Goal: Task Accomplishment & Management: Manage account settings

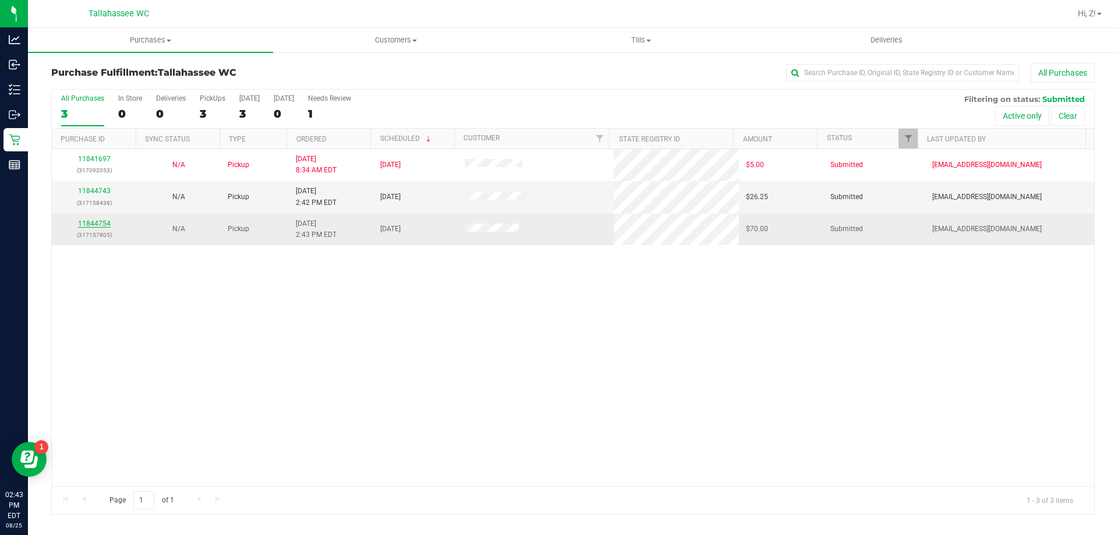
click at [107, 226] on link "11844754" at bounding box center [94, 224] width 33 height 8
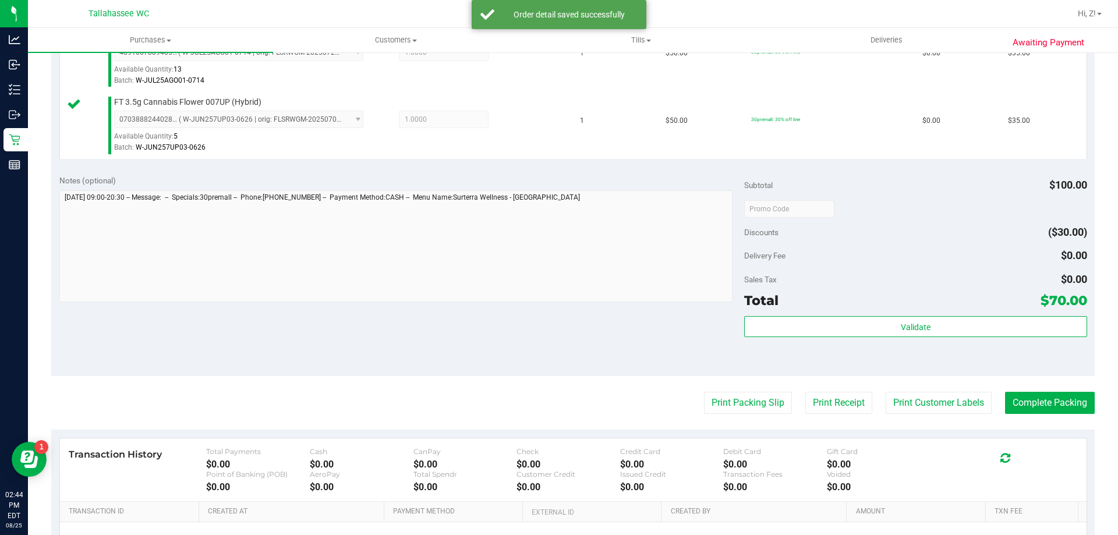
scroll to position [349, 0]
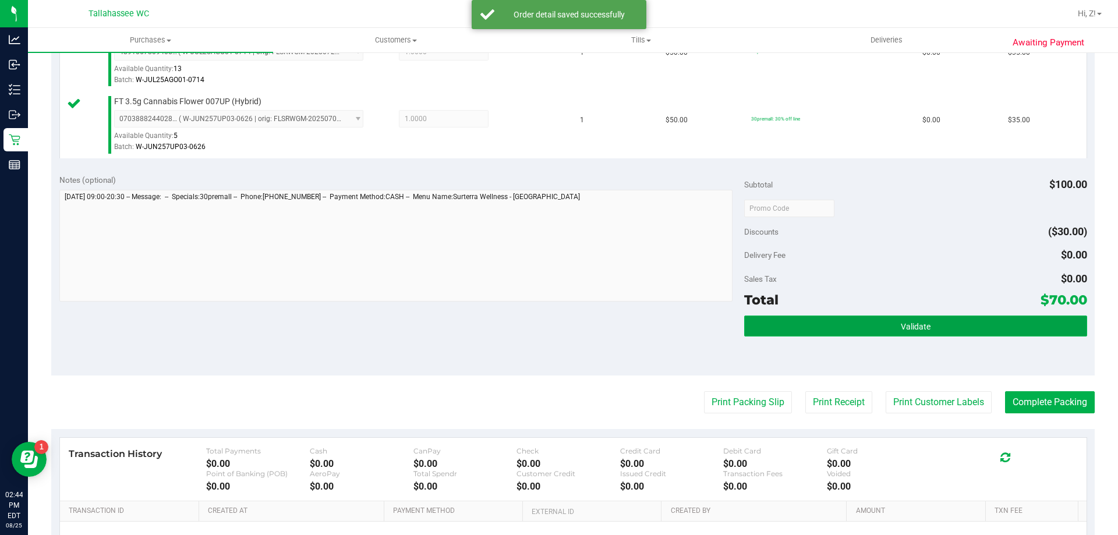
click at [800, 334] on button "Validate" at bounding box center [915, 326] width 342 height 21
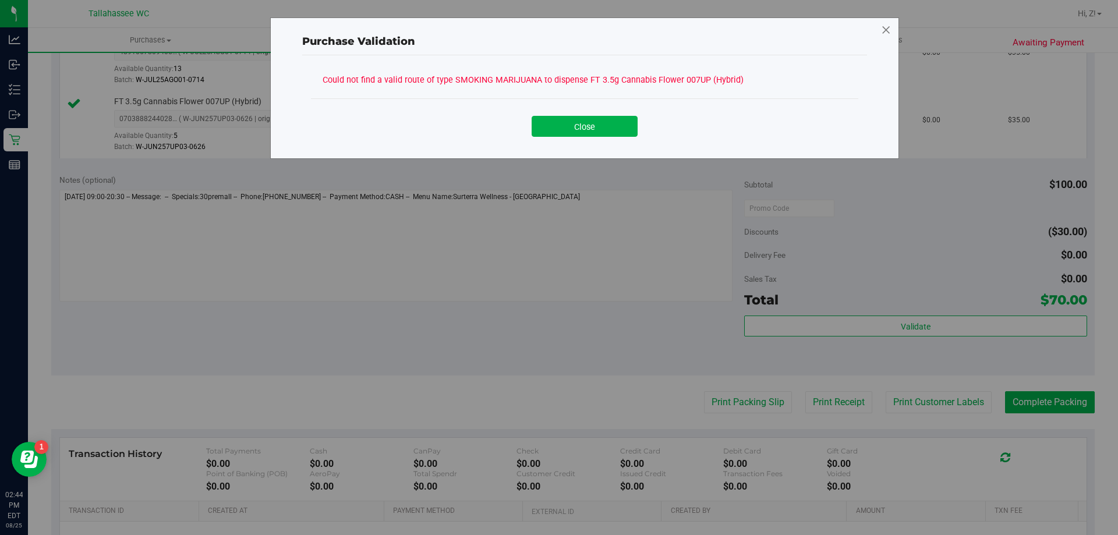
click at [885, 31] on icon at bounding box center [886, 30] width 10 height 19
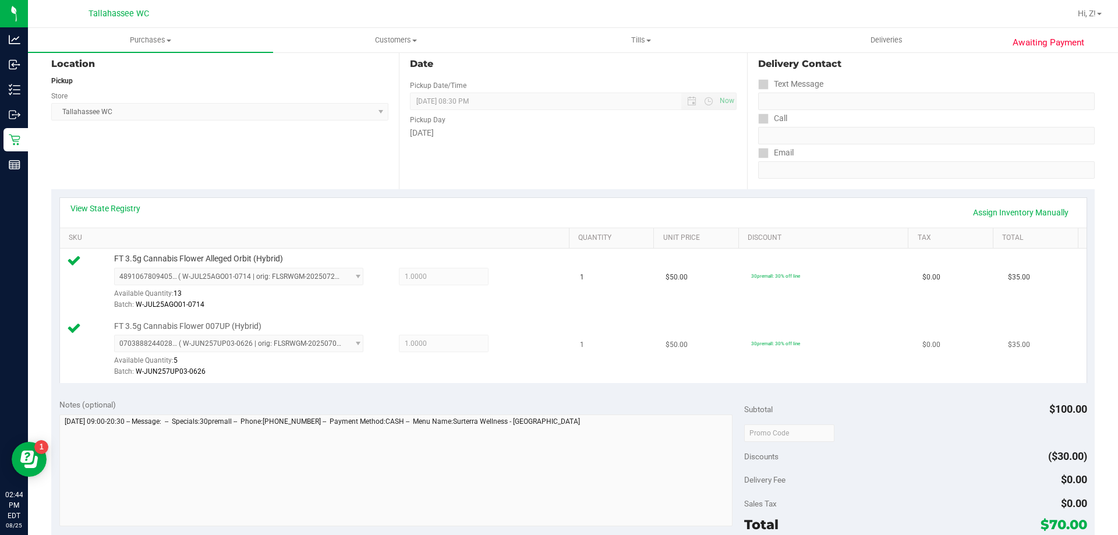
scroll to position [116, 0]
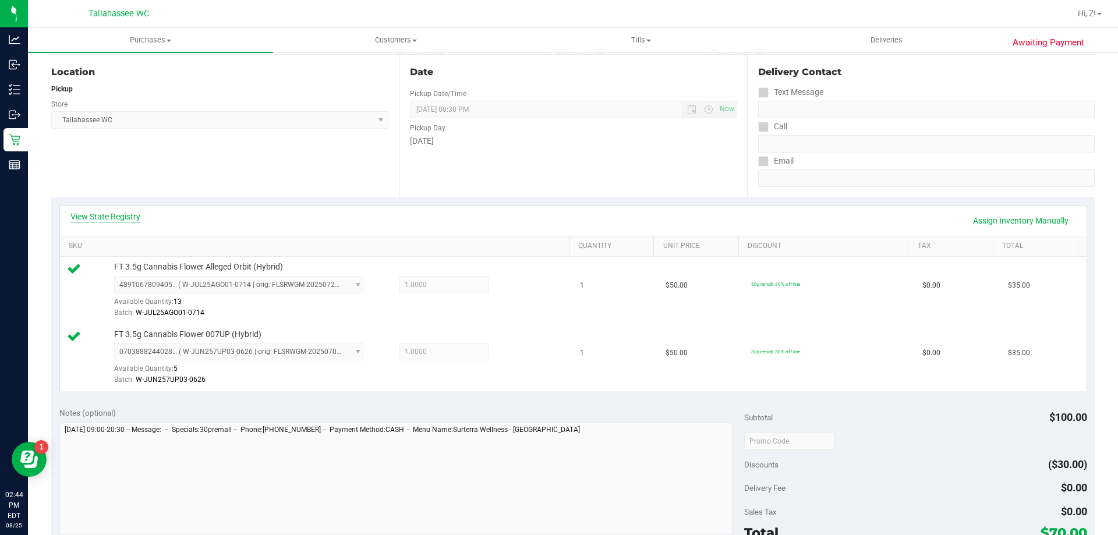
click at [116, 213] on link "View State Registry" at bounding box center [105, 217] width 70 height 12
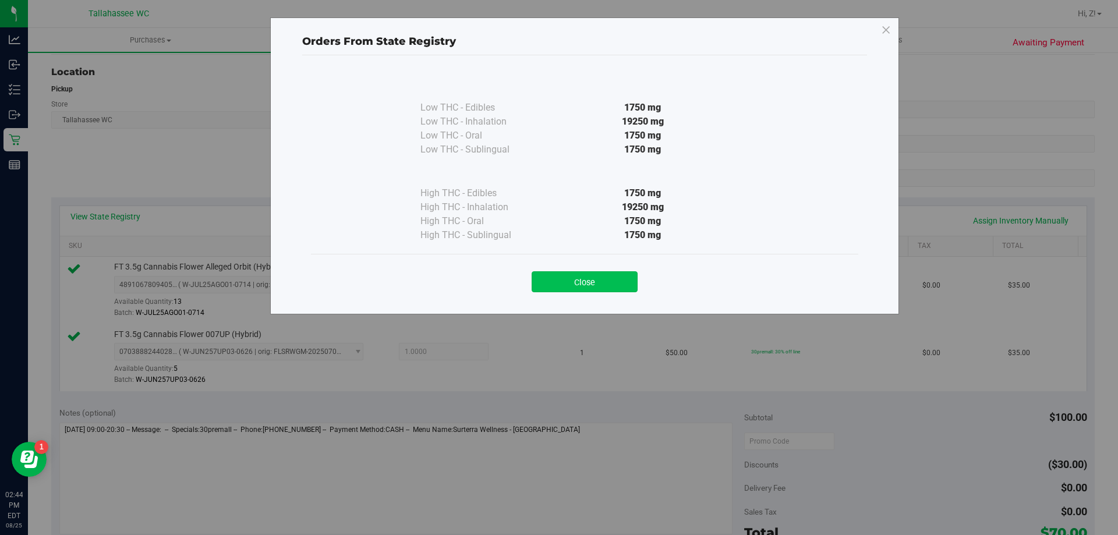
click at [556, 278] on button "Close" at bounding box center [585, 281] width 106 height 21
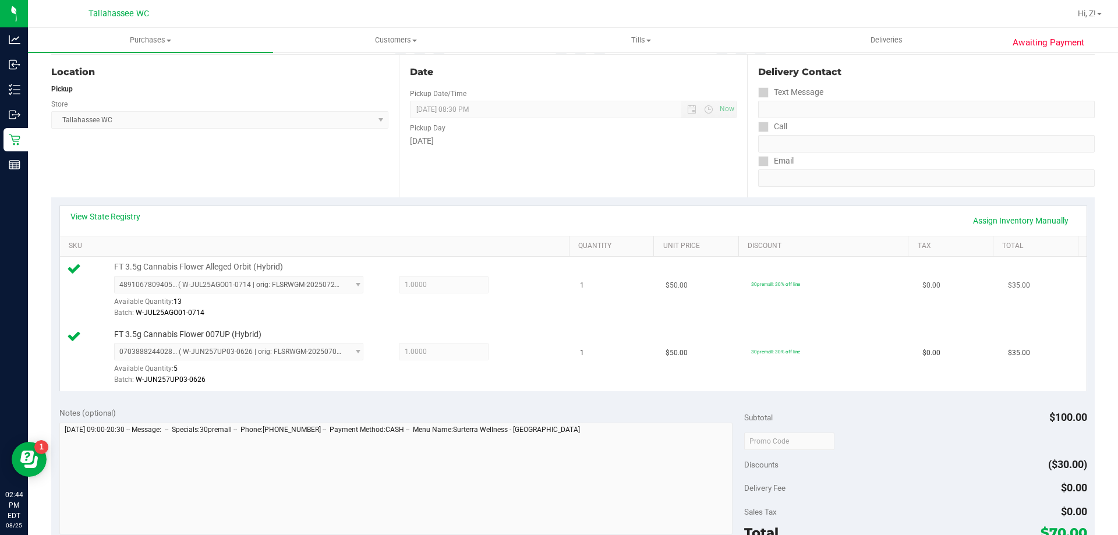
click at [71, 274] on icon at bounding box center [74, 268] width 14 height 14
click at [72, 271] on icon at bounding box center [74, 268] width 14 height 14
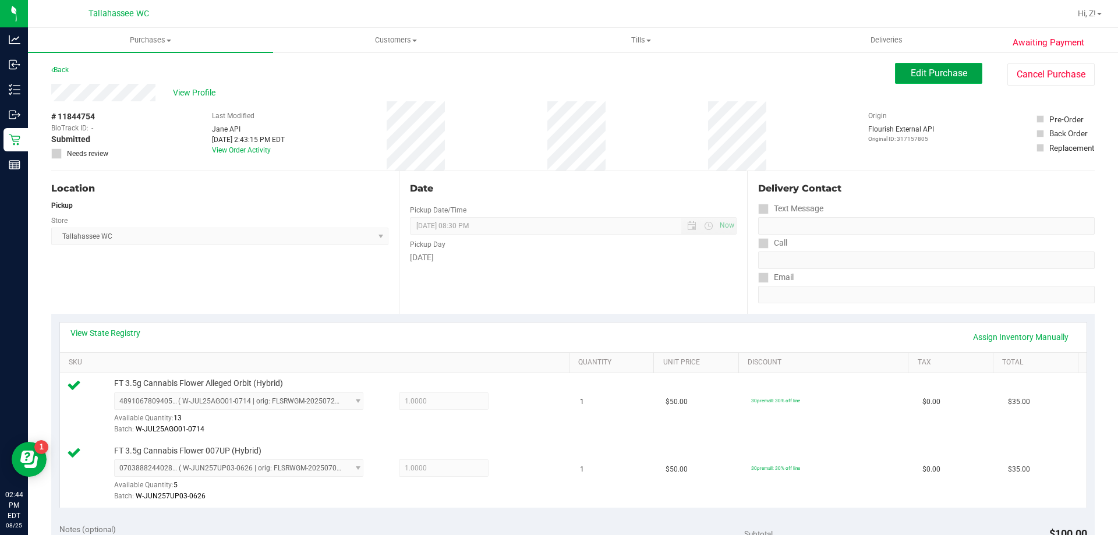
click at [935, 79] on button "Edit Purchase" at bounding box center [938, 73] width 87 height 21
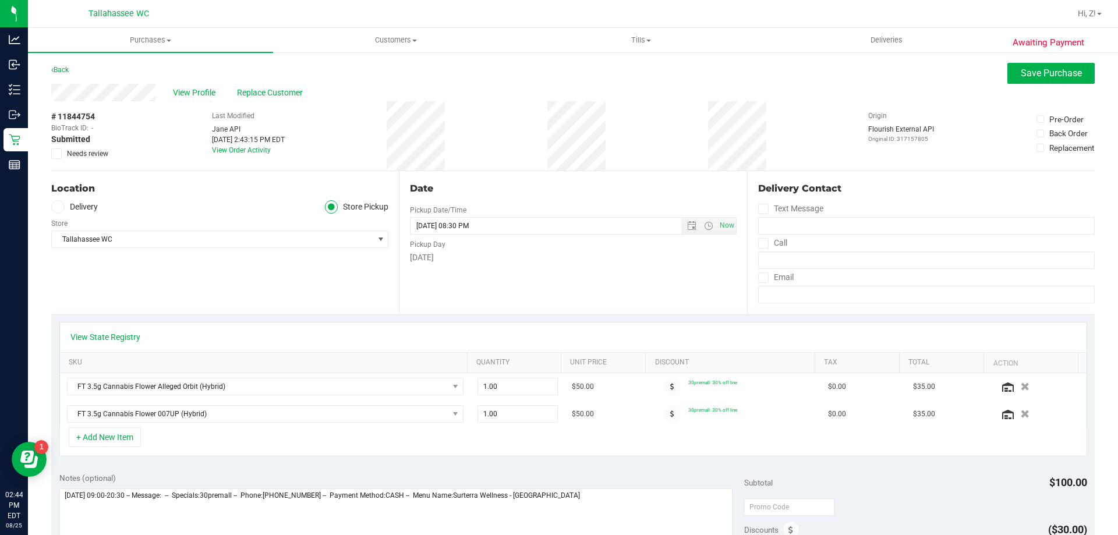
click at [61, 154] on span at bounding box center [56, 154] width 10 height 10
click at [0, 0] on input "Needs review" at bounding box center [0, 0] width 0 height 0
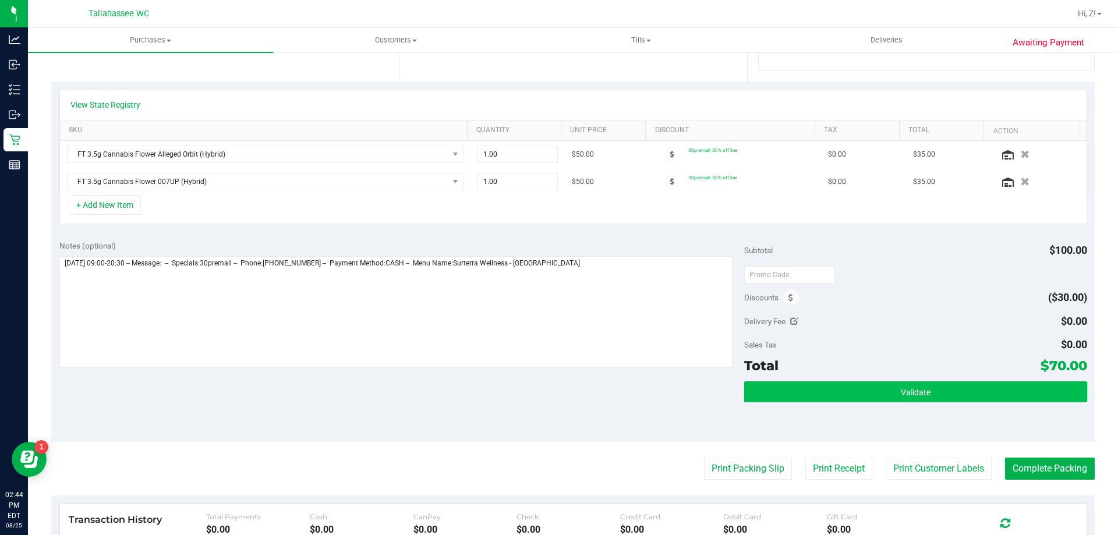
scroll to position [233, 0]
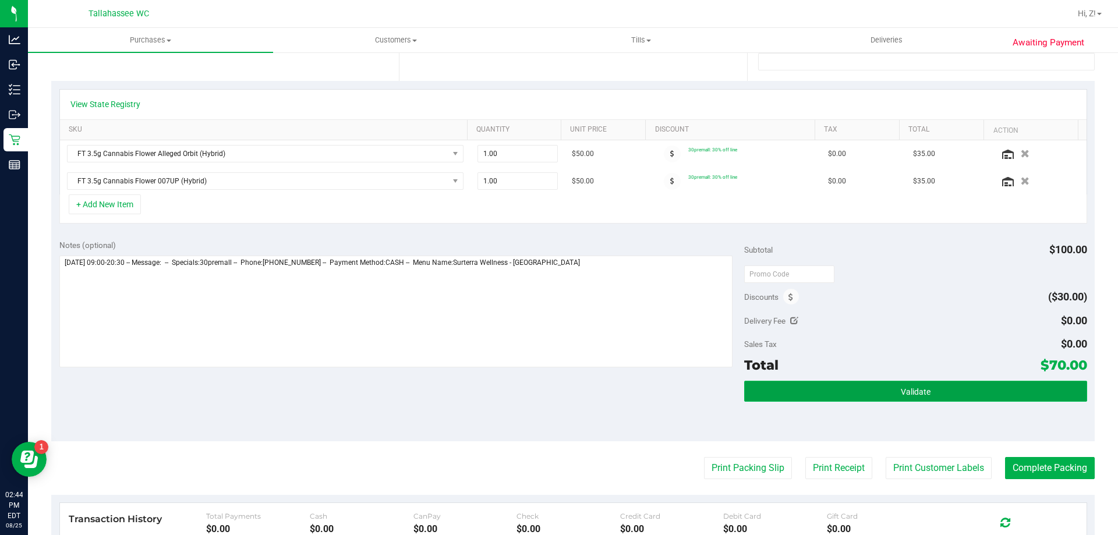
click at [870, 398] on button "Validate" at bounding box center [915, 391] width 342 height 21
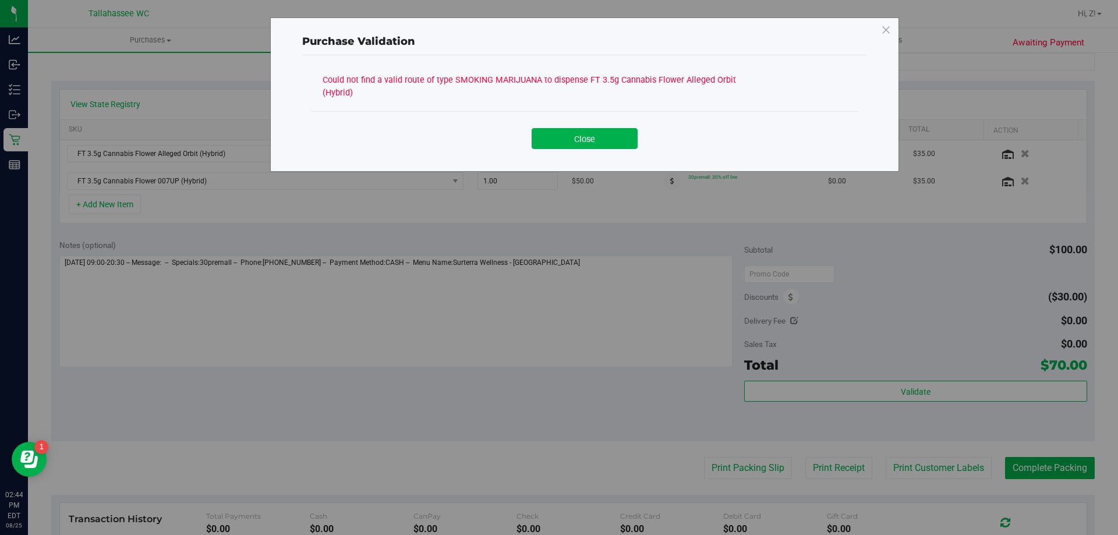
click at [572, 140] on button "Close" at bounding box center [585, 138] width 106 height 21
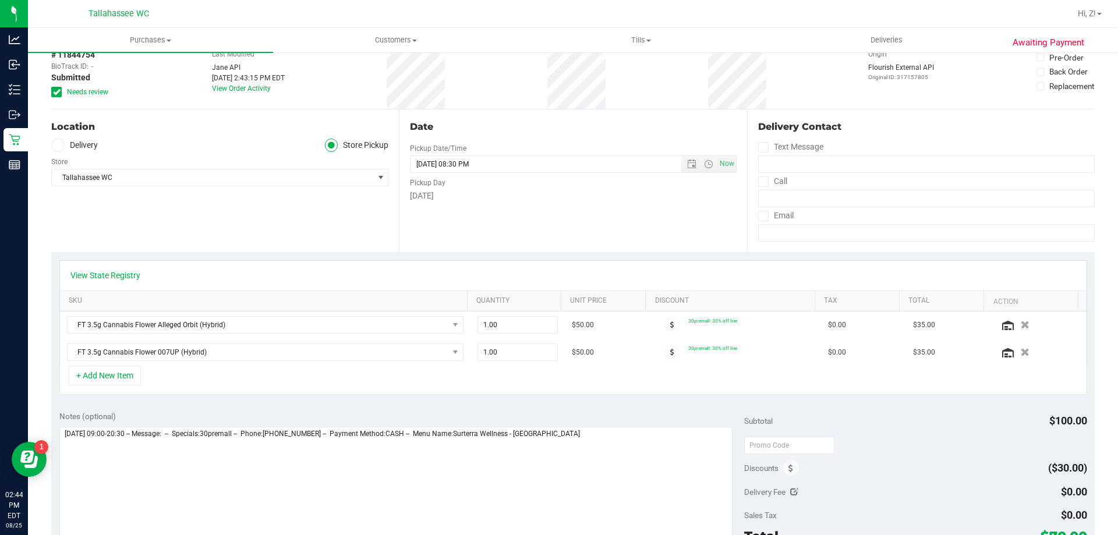
scroll to position [0, 0]
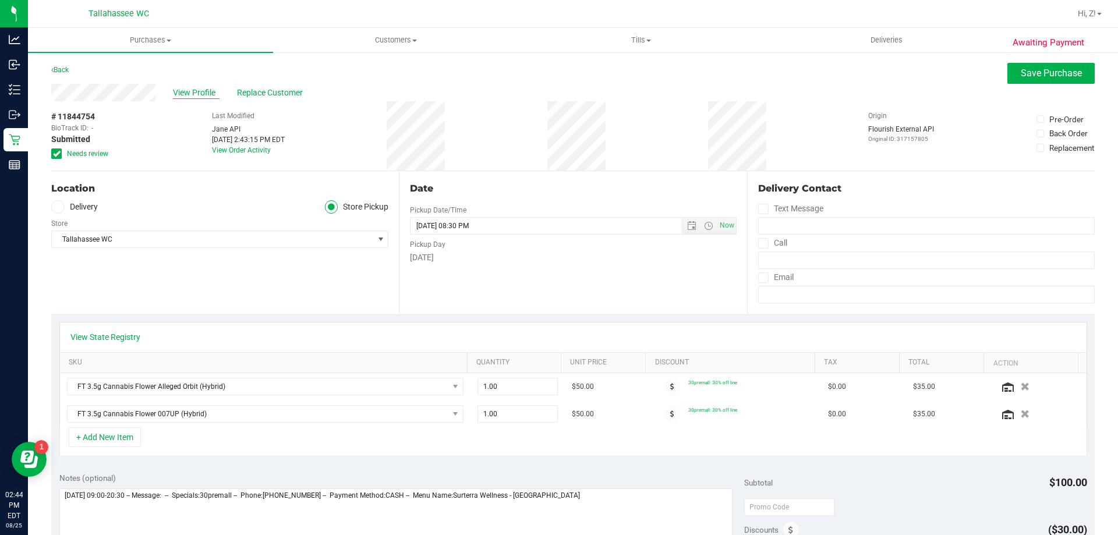
click at [196, 95] on span "View Profile" at bounding box center [196, 93] width 47 height 12
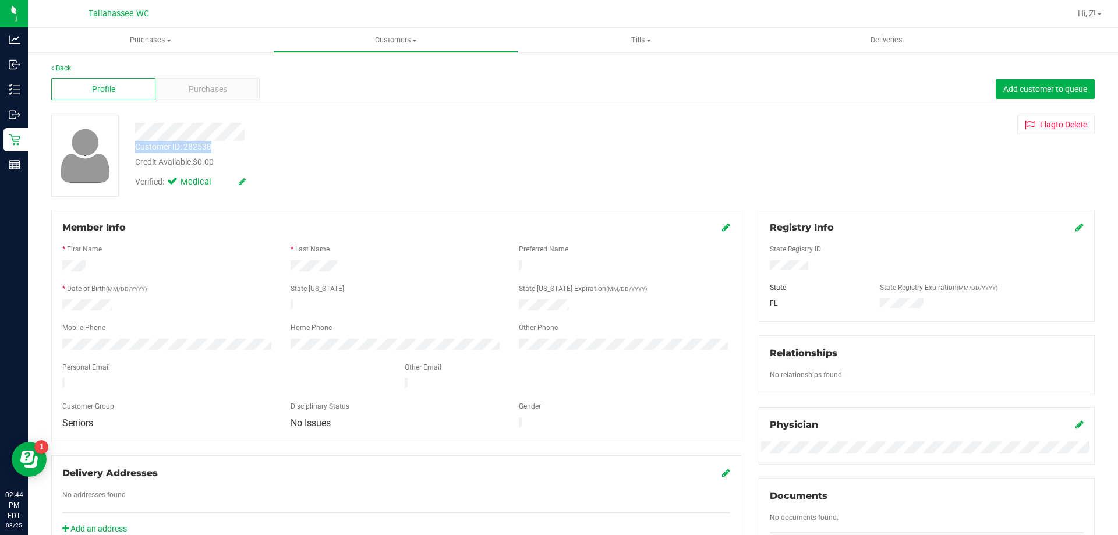
drag, startPoint x: 135, startPoint y: 149, endPoint x: 256, endPoint y: 147, distance: 121.1
click at [256, 147] on div "Customer ID: 282538 Credit Available: $0.00" at bounding box center [391, 154] width 531 height 27
copy div "Customer ID: 282538"
click at [59, 66] on link "Back" at bounding box center [61, 68] width 20 height 8
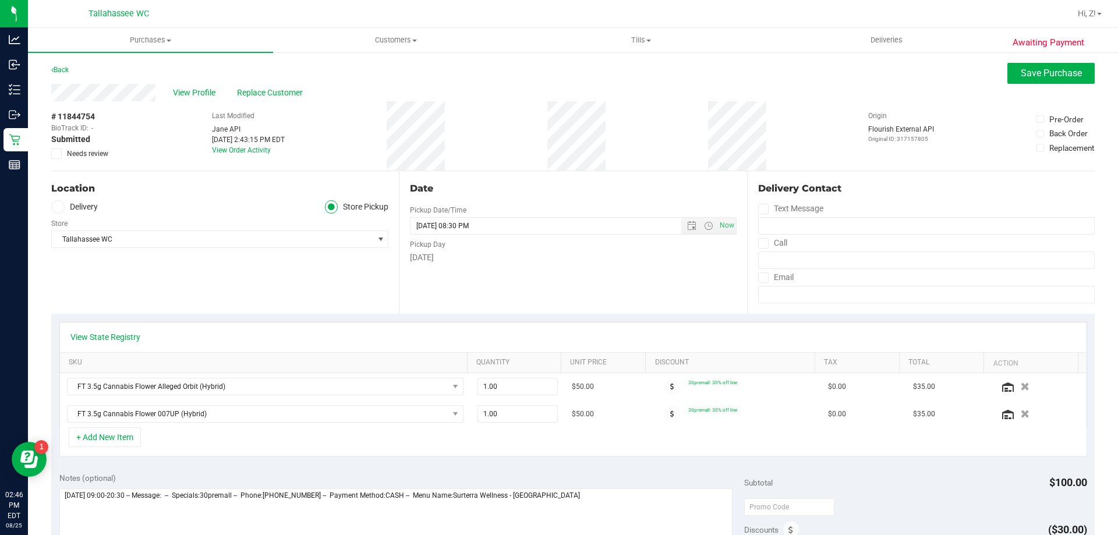
click at [56, 154] on icon at bounding box center [57, 154] width 8 height 0
click at [0, 0] on input "Needs review" at bounding box center [0, 0] width 0 height 0
click at [1054, 77] on span "Save Purchase" at bounding box center [1051, 73] width 61 height 11
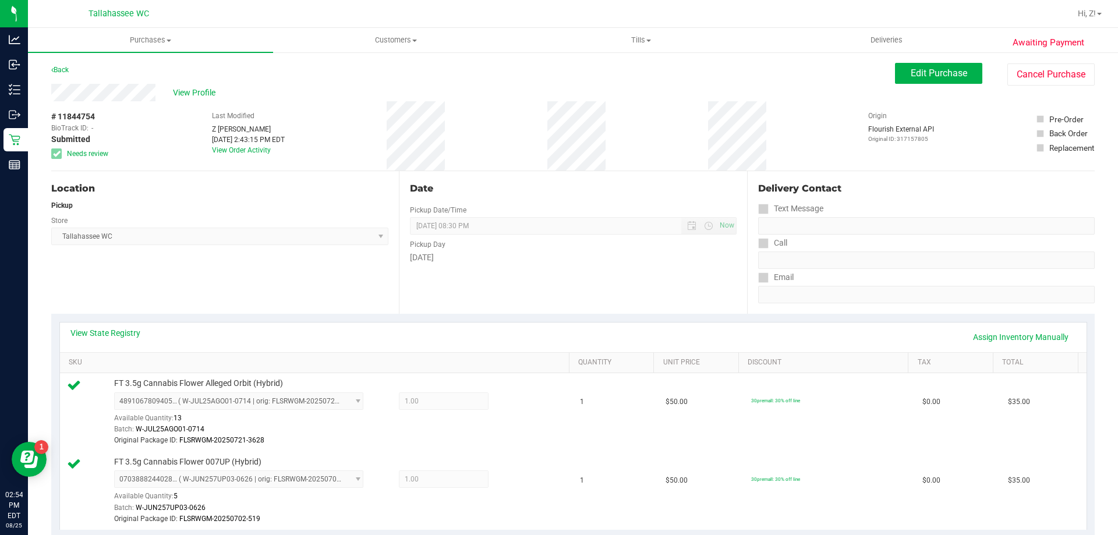
click at [54, 63] on div "Back" at bounding box center [59, 70] width 17 height 14
click at [62, 76] on div "Back" at bounding box center [59, 70] width 17 height 14
click at [62, 72] on link "Back" at bounding box center [59, 70] width 17 height 8
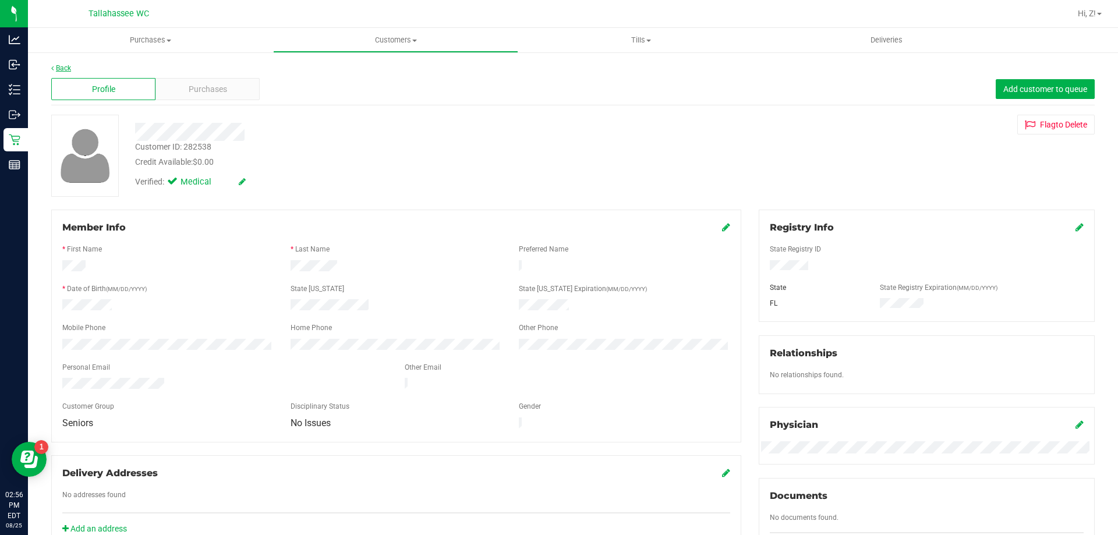
click at [56, 70] on link "Back" at bounding box center [61, 68] width 20 height 8
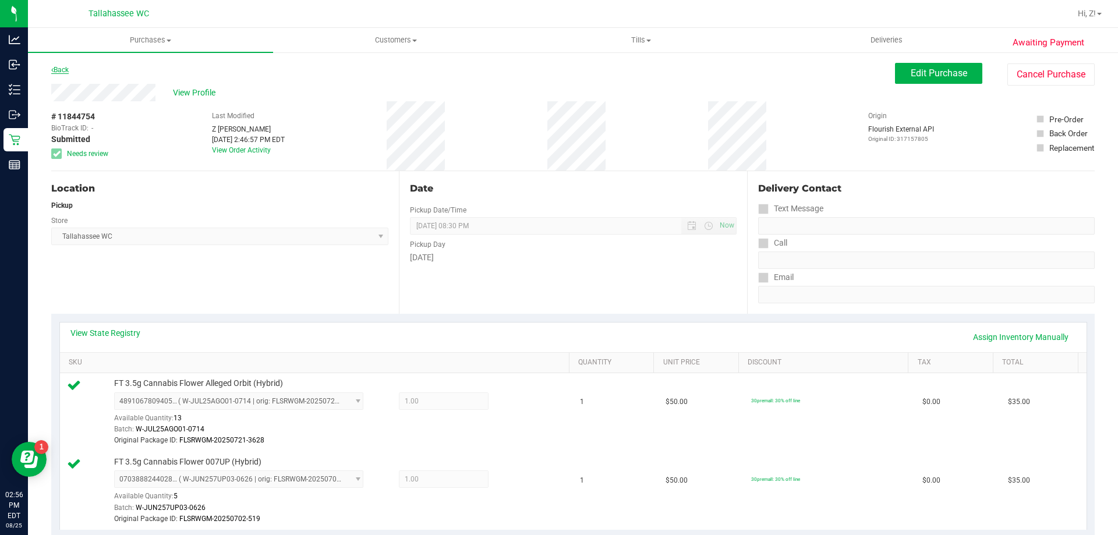
click at [55, 72] on link "Back" at bounding box center [59, 70] width 17 height 8
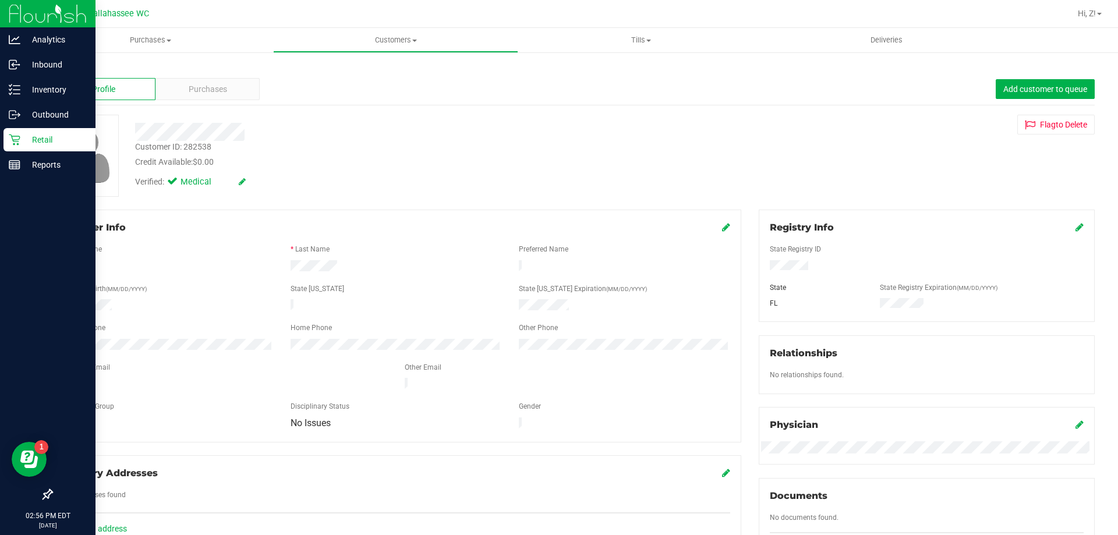
click at [59, 137] on p "Retail" at bounding box center [55, 140] width 70 height 14
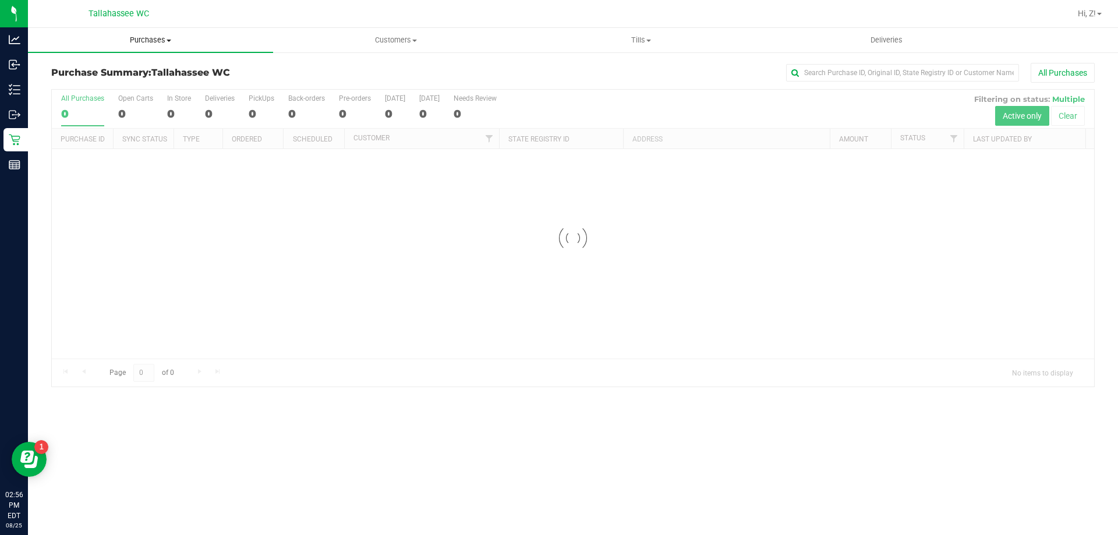
click at [142, 36] on span "Purchases" at bounding box center [150, 40] width 245 height 10
click at [148, 40] on span "Purchases" at bounding box center [150, 40] width 245 height 10
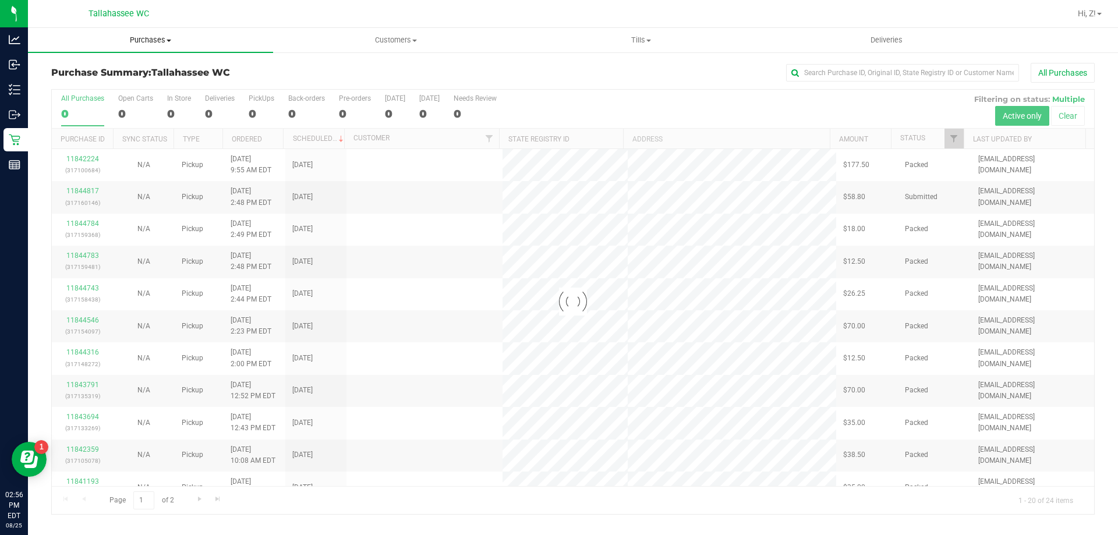
click at [148, 40] on span "Purchases" at bounding box center [150, 40] width 245 height 10
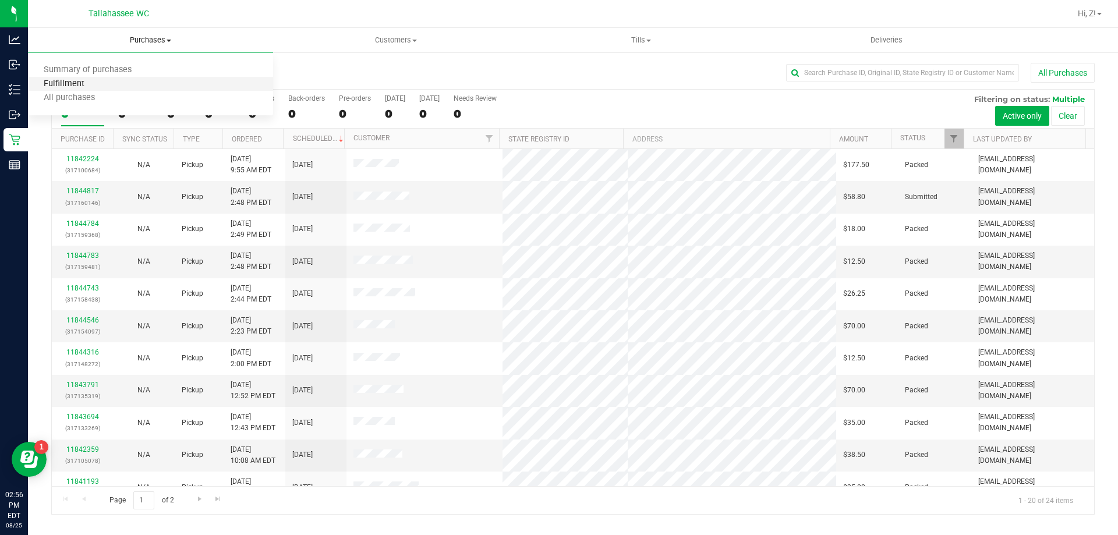
click at [82, 89] on span "Fulfillment" at bounding box center [64, 84] width 72 height 10
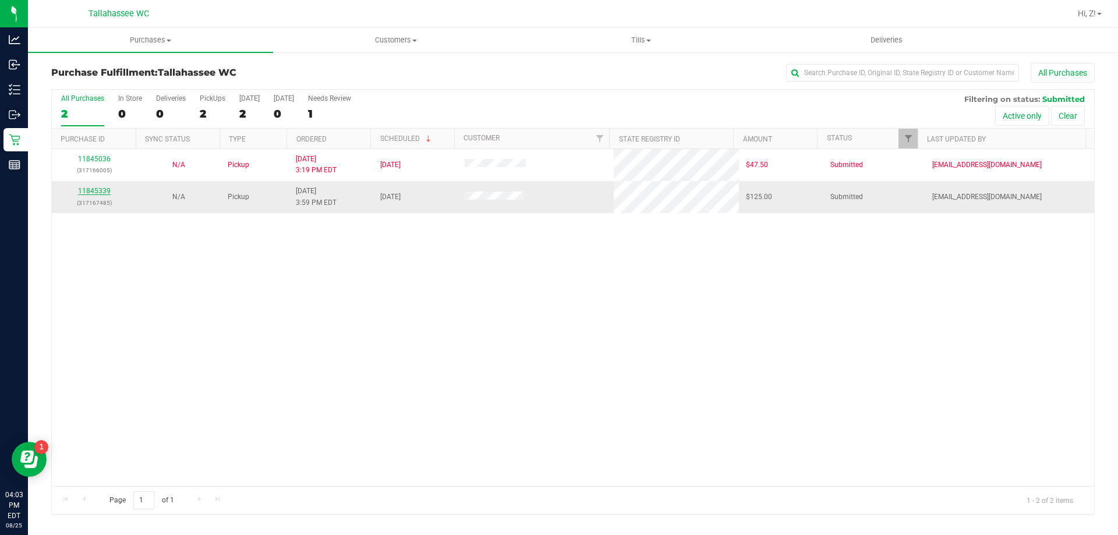
click at [79, 194] on link "11845339" at bounding box center [94, 191] width 33 height 8
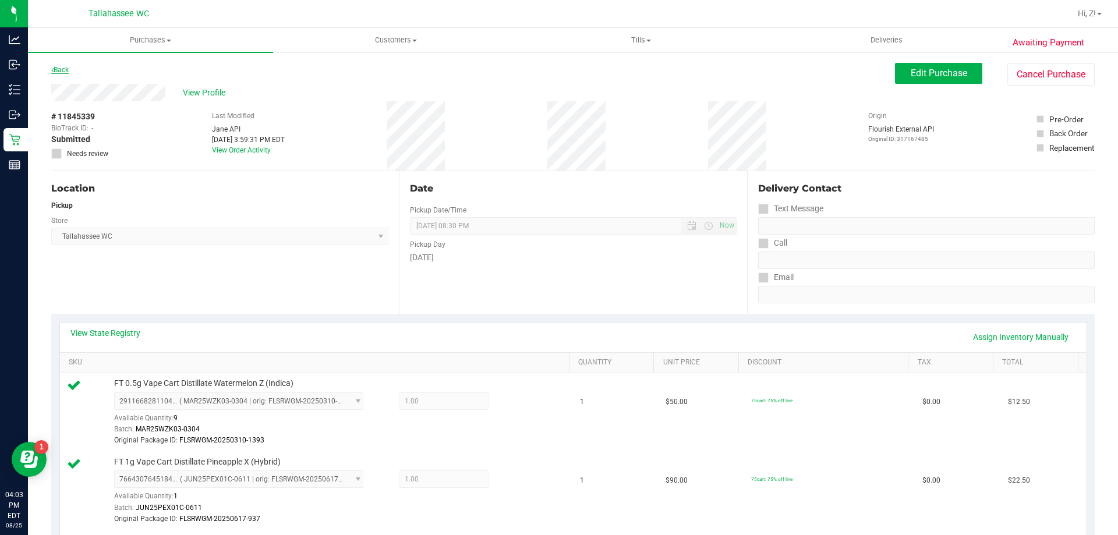
click at [56, 72] on link "Back" at bounding box center [59, 70] width 17 height 8
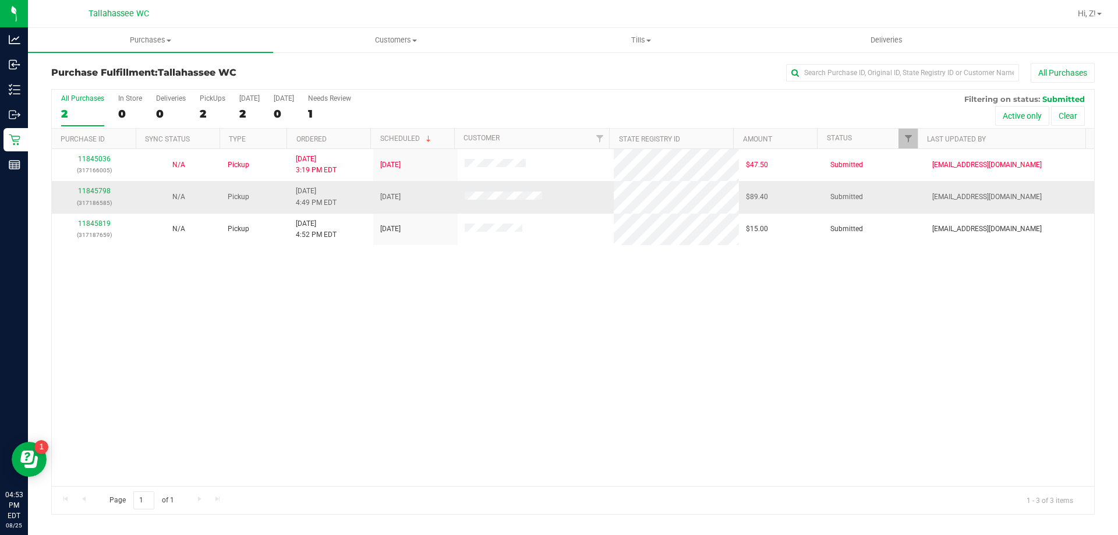
click at [97, 184] on td "11845798 (317186585)" at bounding box center [94, 197] width 84 height 32
click at [96, 186] on div "11845798 (317186585)" at bounding box center [94, 197] width 70 height 22
click at [95, 190] on link "11845798" at bounding box center [94, 191] width 33 height 8
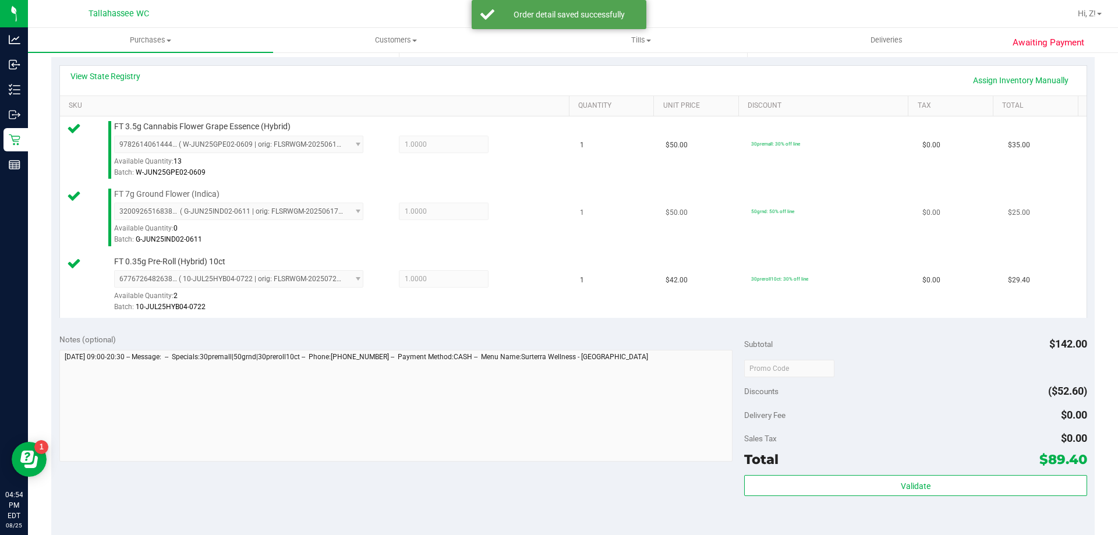
scroll to position [349, 0]
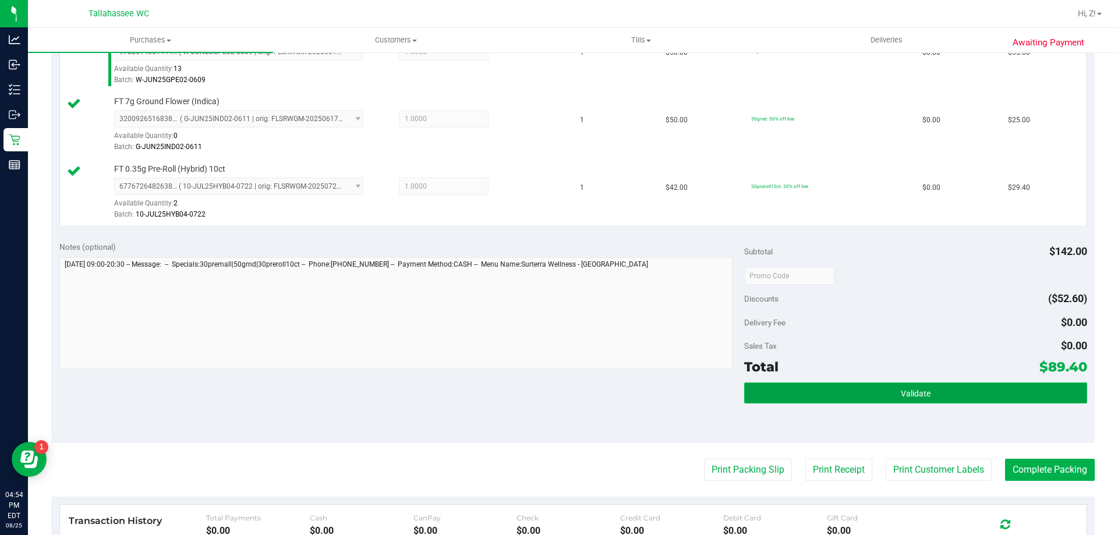
click at [849, 388] on button "Validate" at bounding box center [915, 393] width 342 height 21
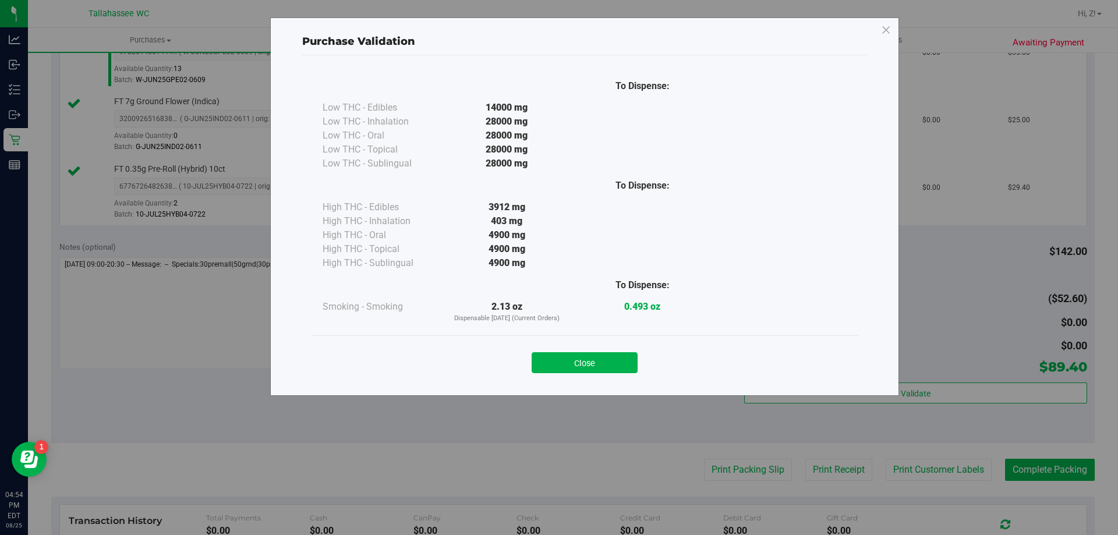
click at [607, 350] on div "Close" at bounding box center [585, 359] width 530 height 29
click at [603, 359] on button "Close" at bounding box center [585, 362] width 106 height 21
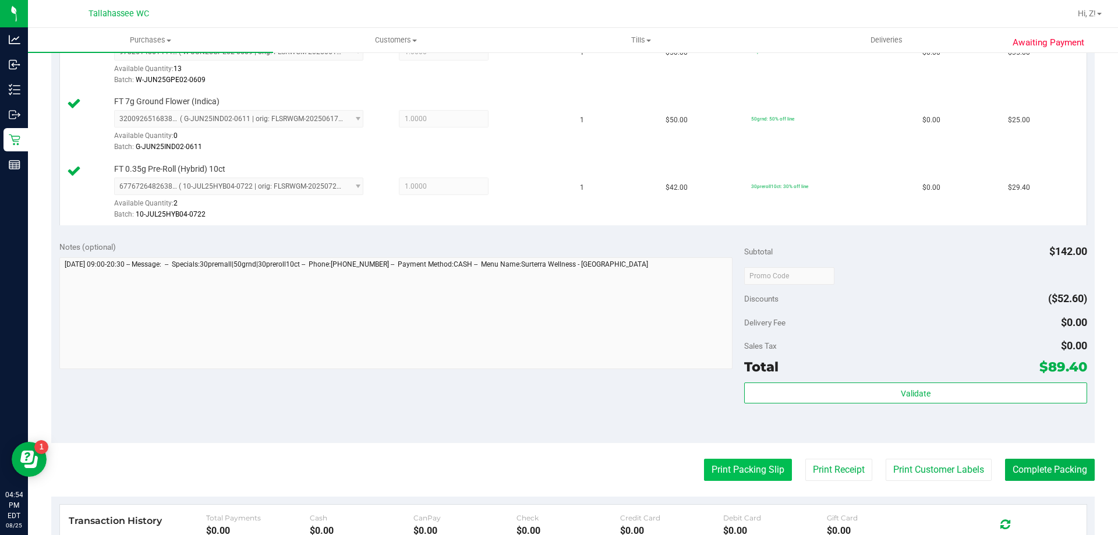
click at [713, 467] on button "Print Packing Slip" at bounding box center [748, 470] width 88 height 22
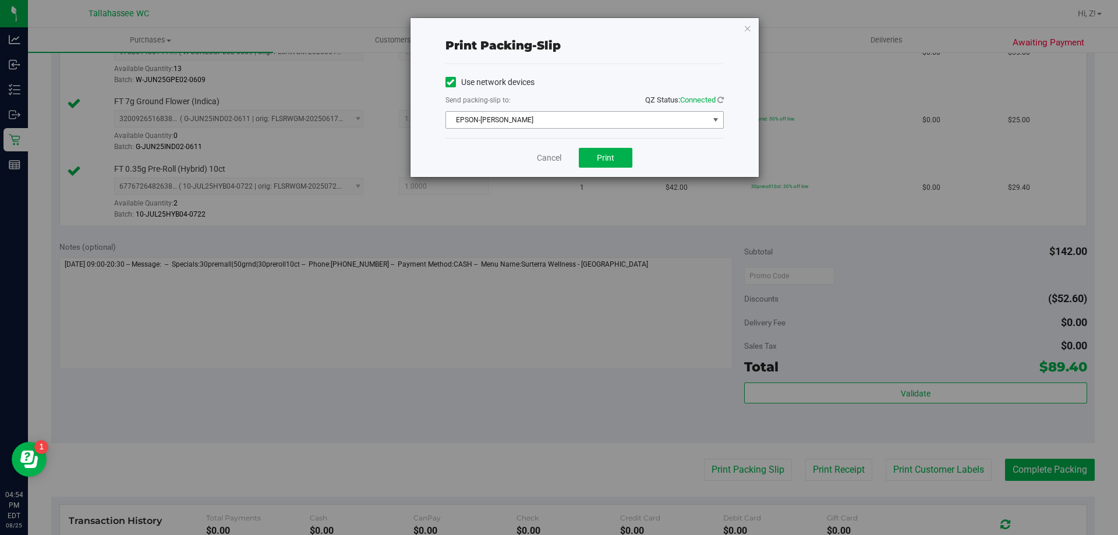
click at [588, 122] on span "EPSON-[PERSON_NAME]" at bounding box center [577, 120] width 263 height 16
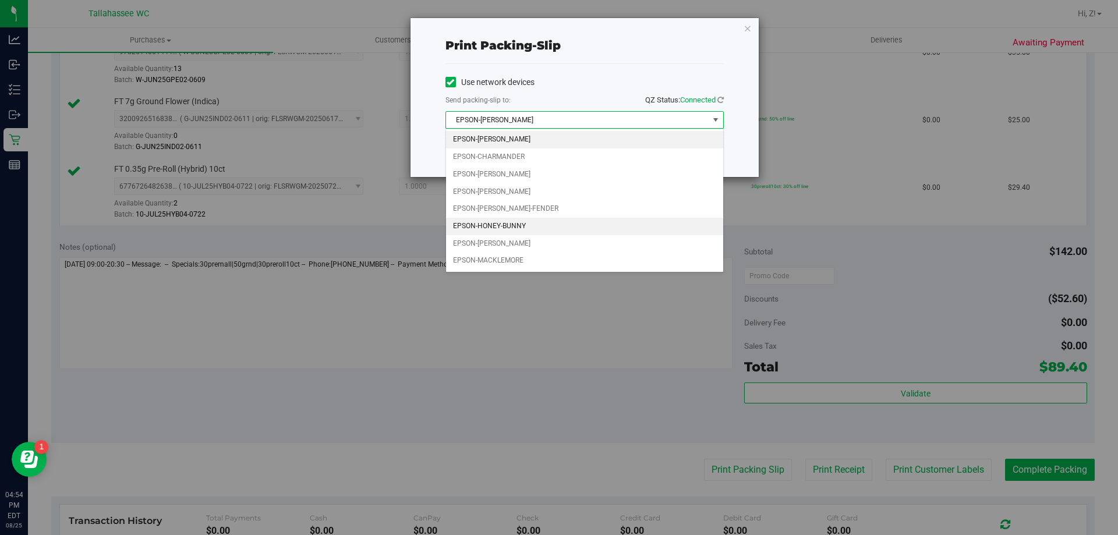
click at [564, 227] on li "EPSON-HONEY-BUNNY" at bounding box center [584, 226] width 277 height 17
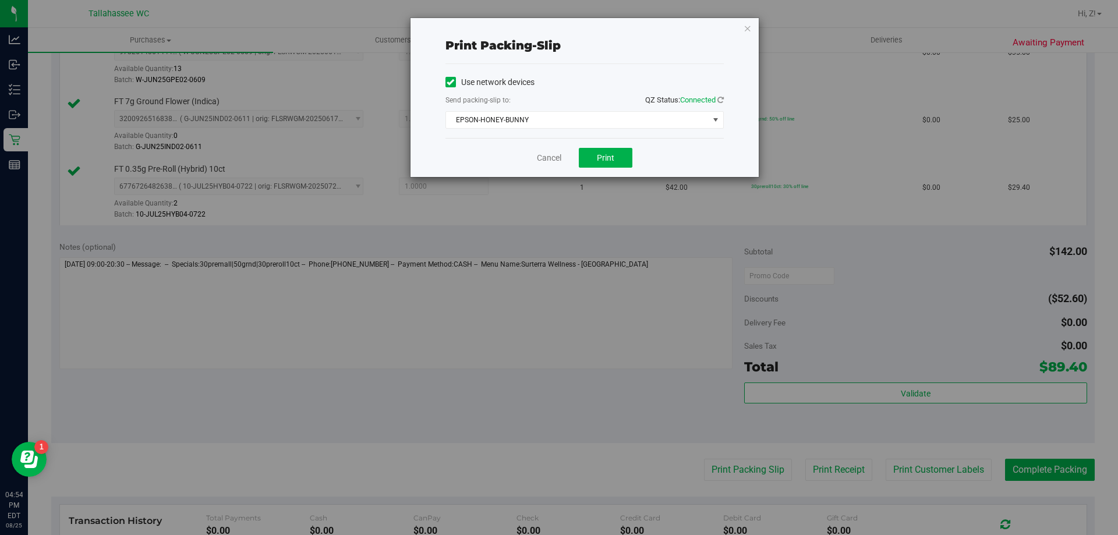
click at [624, 144] on div "Cancel Print" at bounding box center [585, 157] width 278 height 39
click at [623, 149] on button "Print" at bounding box center [606, 158] width 54 height 20
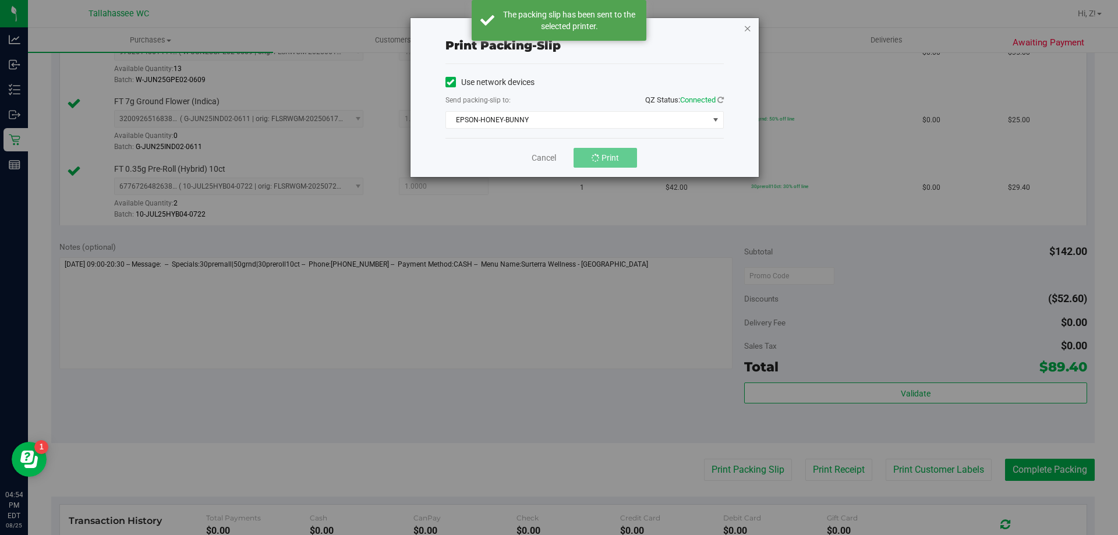
click at [749, 26] on icon "button" at bounding box center [748, 28] width 8 height 14
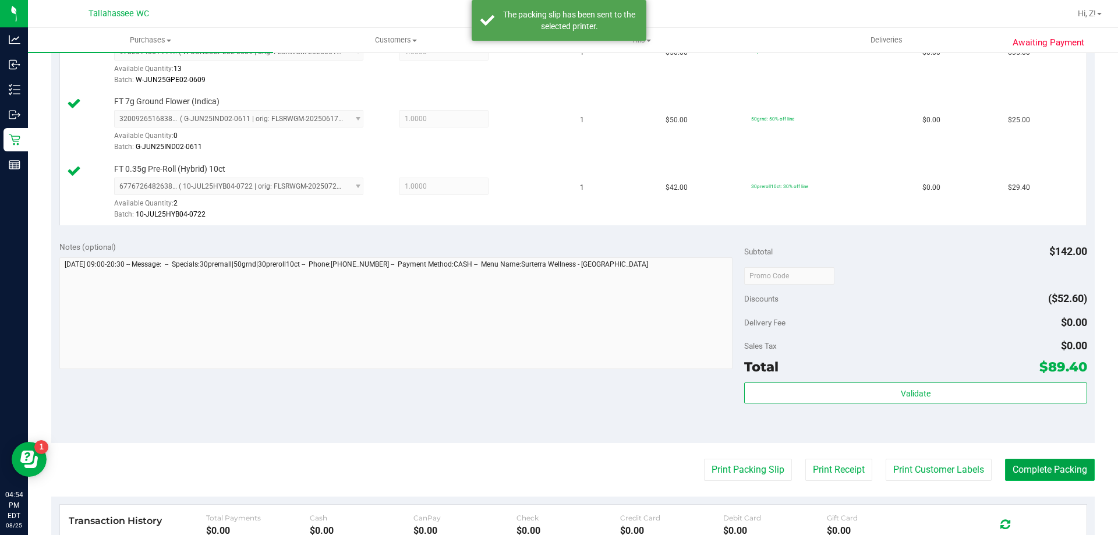
click at [1030, 468] on button "Complete Packing" at bounding box center [1050, 470] width 90 height 22
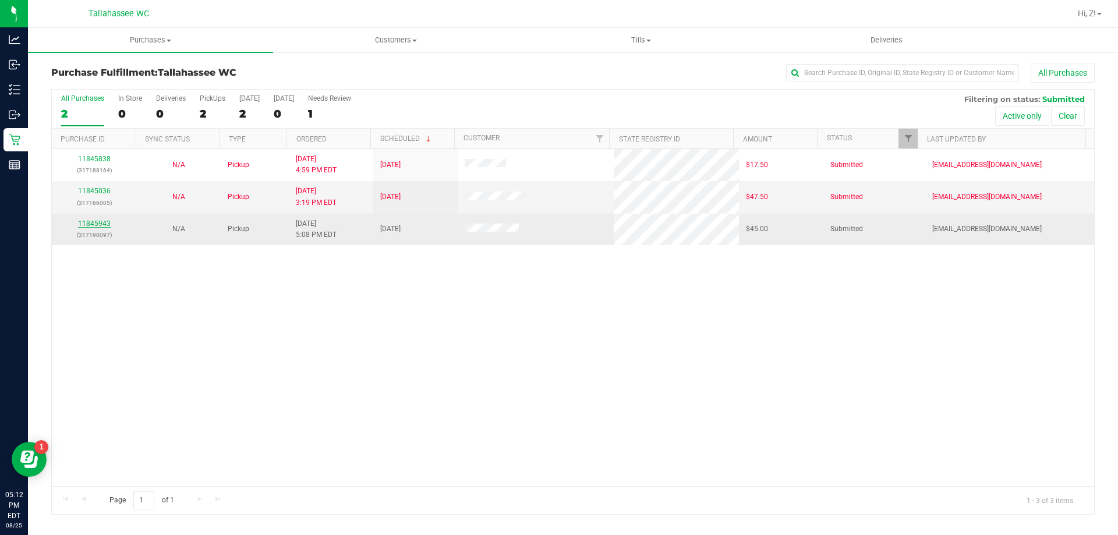
click at [87, 221] on link "11845943" at bounding box center [94, 224] width 33 height 8
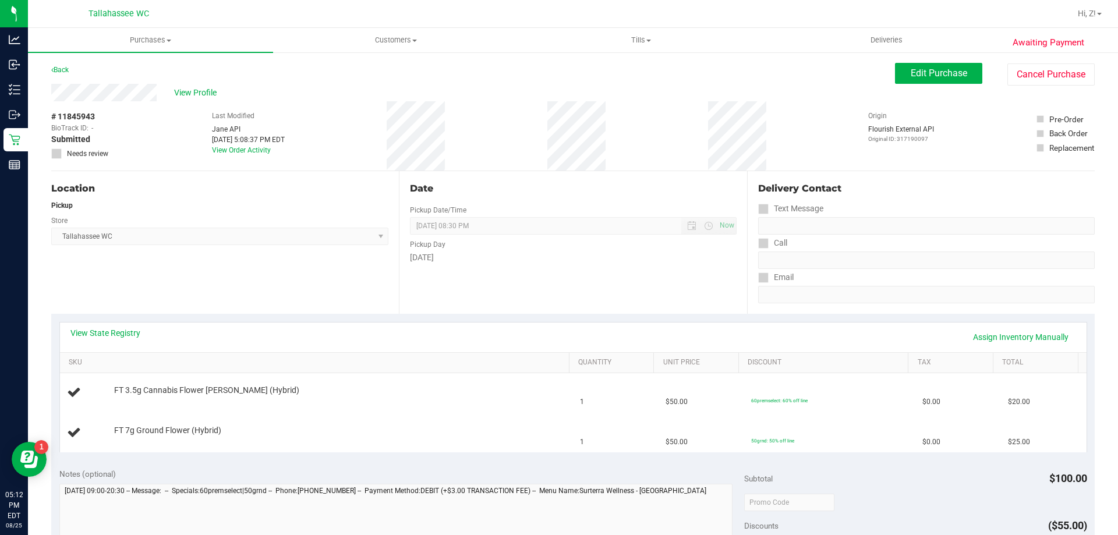
click at [142, 329] on div "View State Registry Assign Inventory Manually" at bounding box center [573, 337] width 1006 height 20
click at [137, 333] on link "View State Registry" at bounding box center [105, 333] width 70 height 12
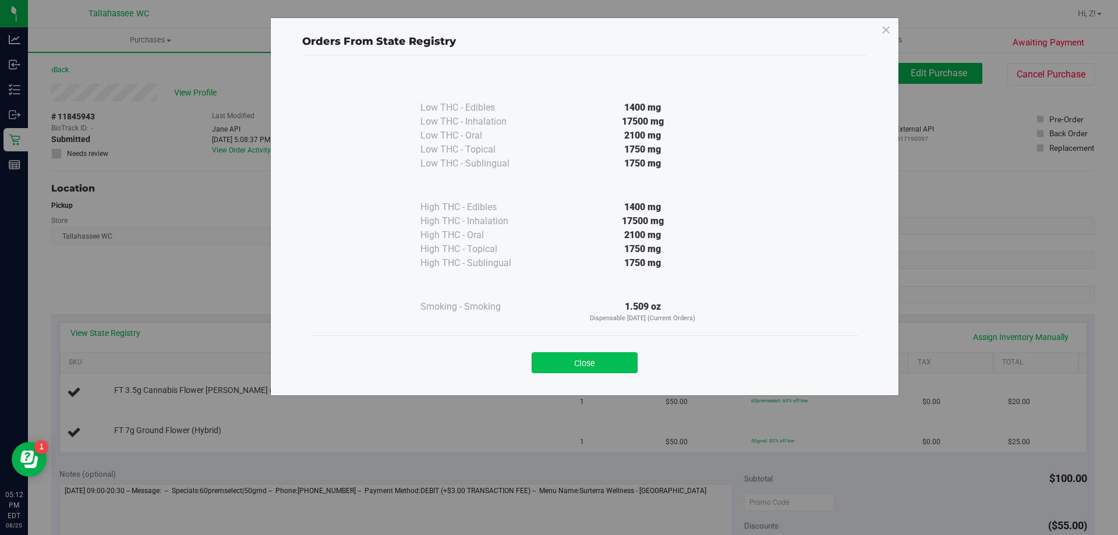
click at [584, 357] on button "Close" at bounding box center [585, 362] width 106 height 21
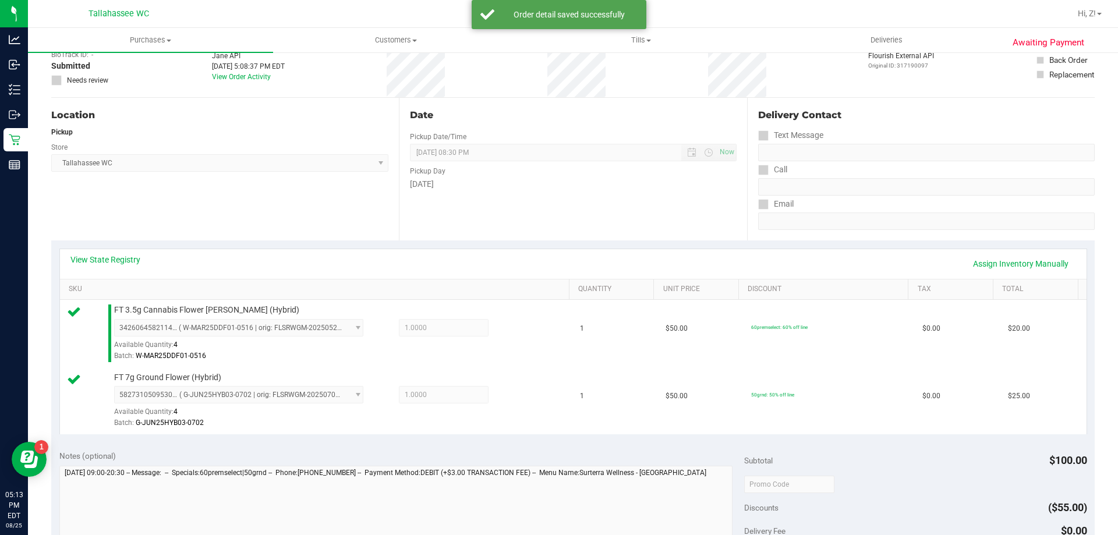
scroll to position [233, 0]
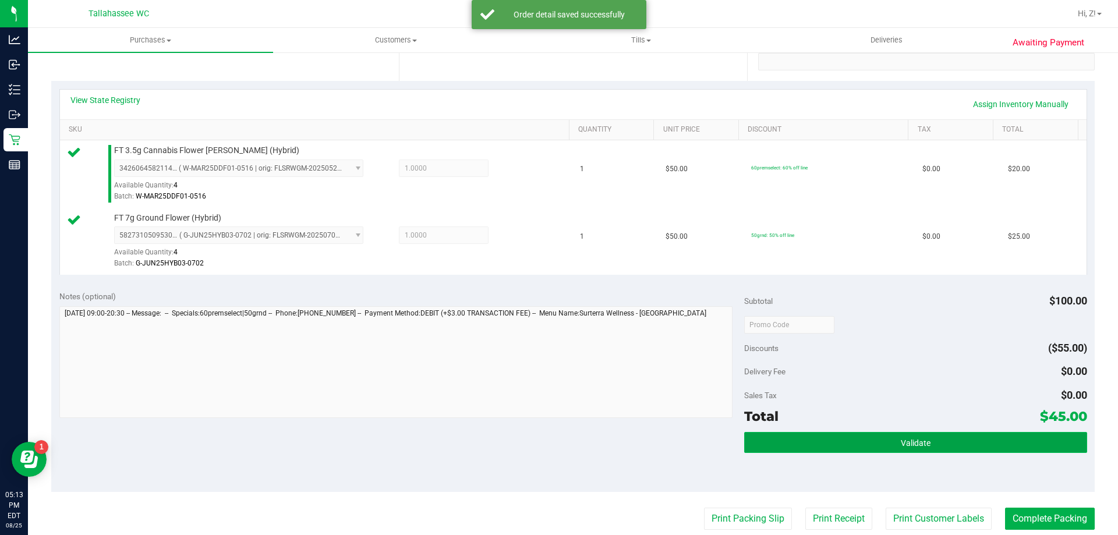
click at [992, 437] on button "Validate" at bounding box center [915, 442] width 342 height 21
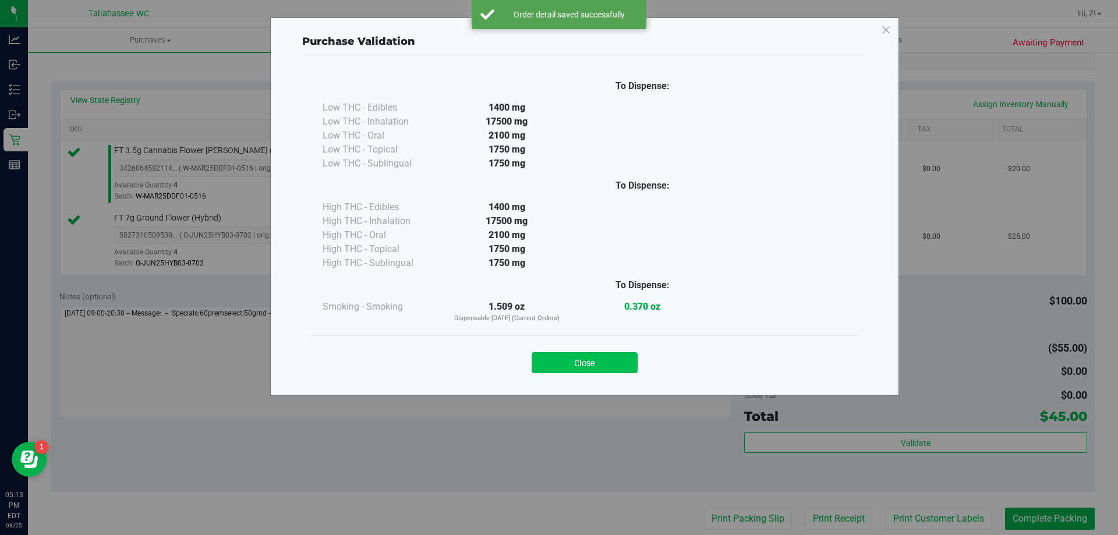
click at [616, 363] on button "Close" at bounding box center [585, 362] width 106 height 21
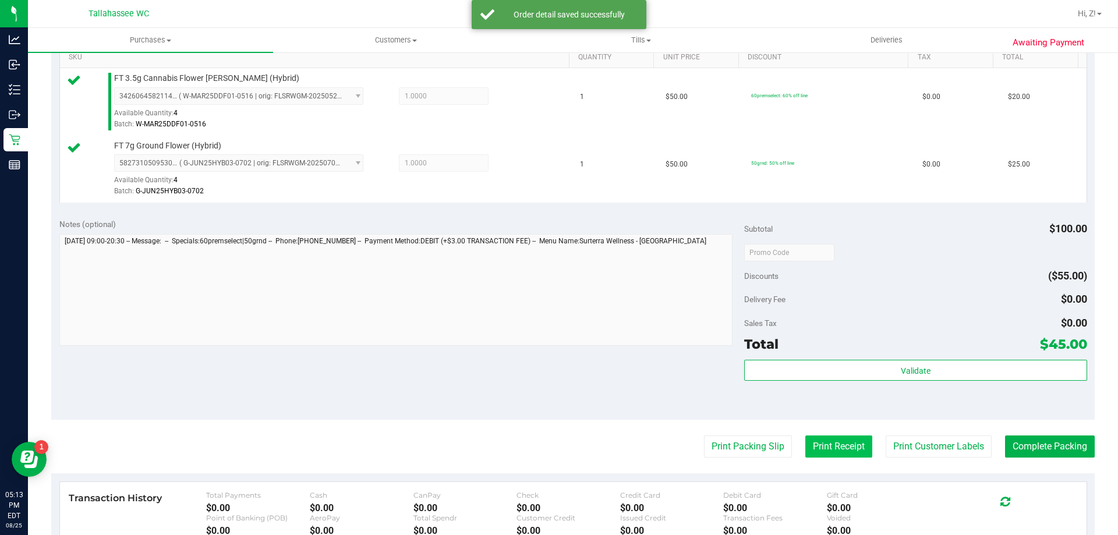
scroll to position [408, 0]
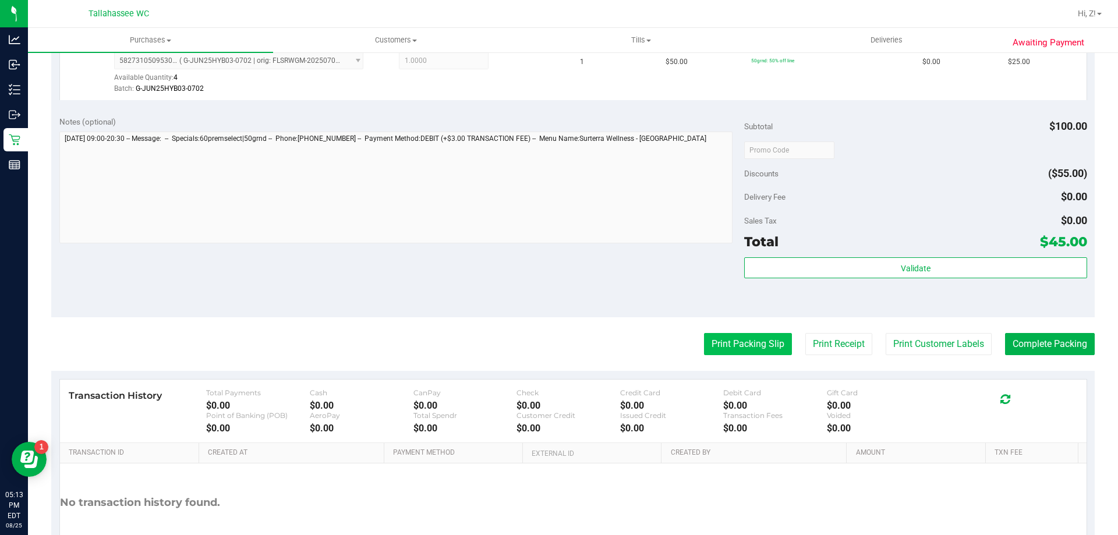
click at [731, 345] on button "Print Packing Slip" at bounding box center [748, 344] width 88 height 22
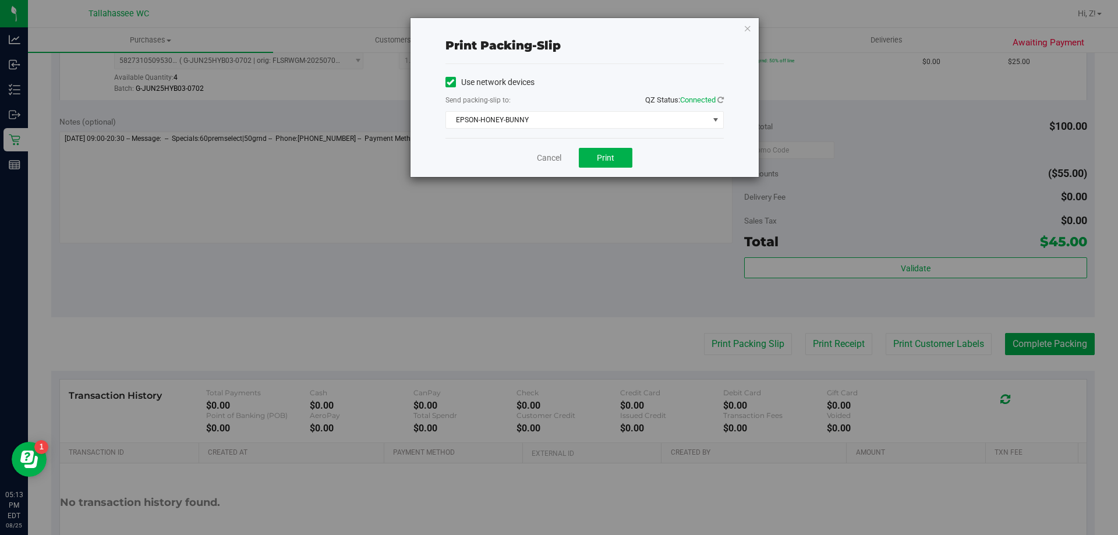
click at [601, 168] on div "Cancel Print" at bounding box center [585, 157] width 278 height 39
click at [600, 158] on span "Print" at bounding box center [605, 157] width 17 height 9
click at [746, 29] on icon "button" at bounding box center [748, 28] width 8 height 14
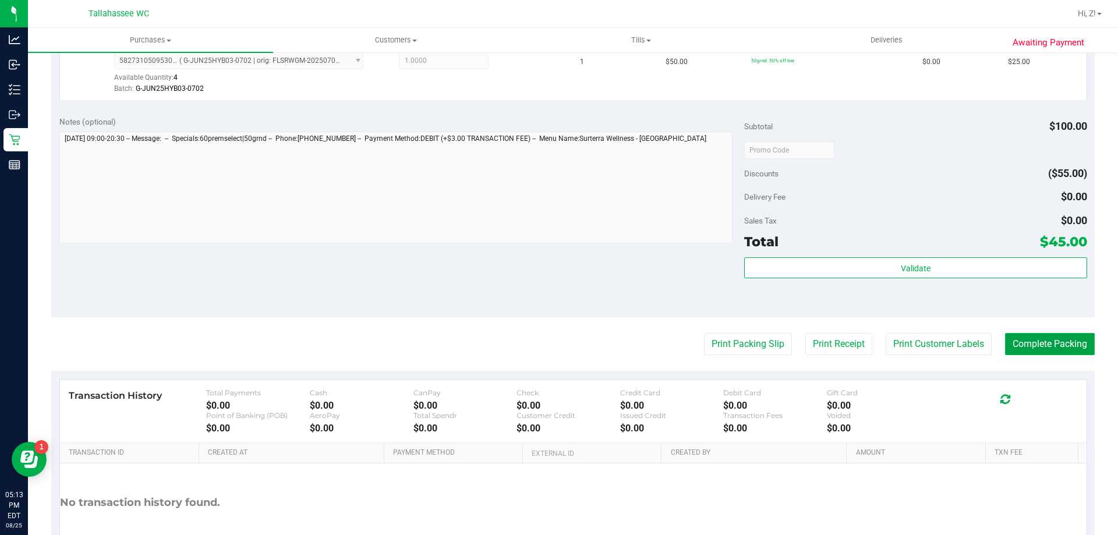
click at [1031, 341] on button "Complete Packing" at bounding box center [1050, 344] width 90 height 22
